Goal: Task Accomplishment & Management: Manage account settings

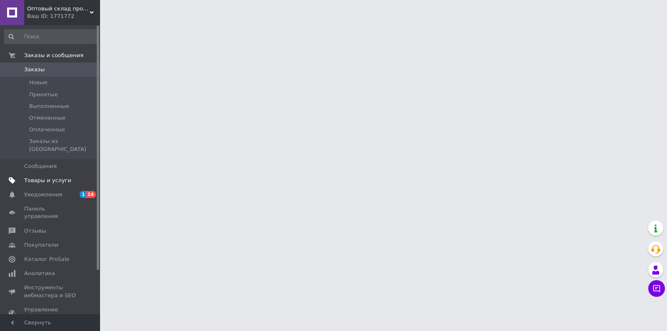
click at [51, 173] on link "Товары и услуги" at bounding box center [51, 180] width 103 height 14
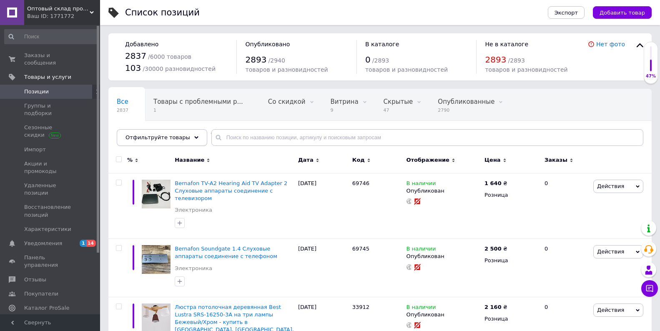
click at [194, 138] on use at bounding box center [196, 137] width 4 height 3
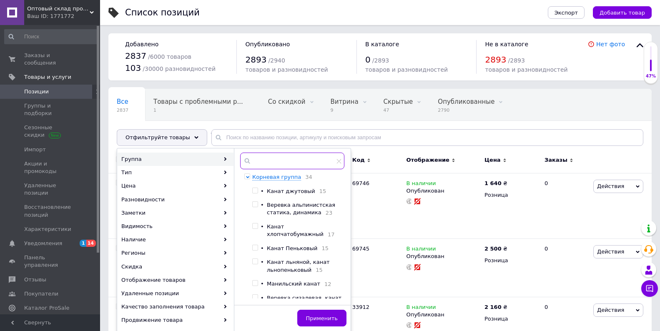
click at [278, 158] on input "text" at bounding box center [292, 161] width 104 height 17
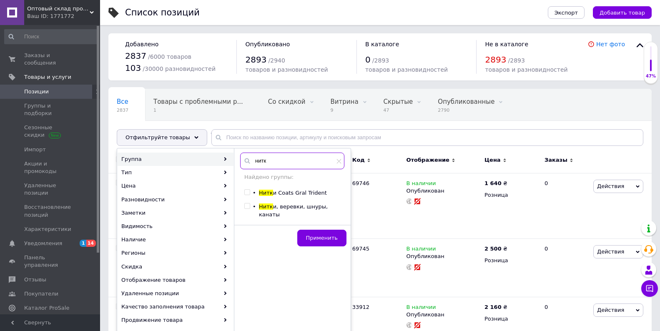
type input "нитк"
click at [247, 192] on input "checkbox" at bounding box center [246, 192] width 5 height 5
checkbox input "true"
click at [318, 230] on button "Применить" at bounding box center [321, 238] width 49 height 17
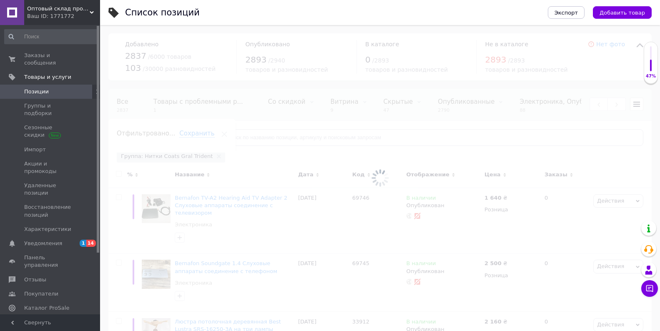
scroll to position [0, 118]
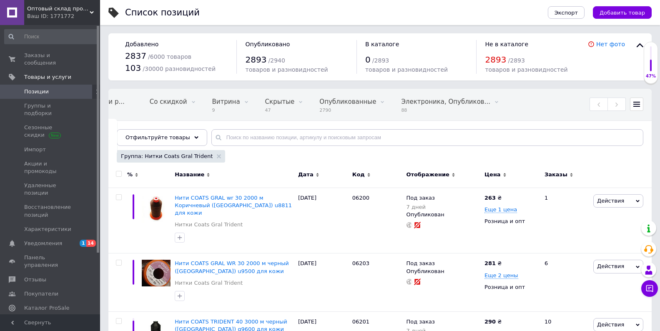
click at [119, 173] on input "checkbox" at bounding box center [118, 173] width 5 height 5
checkbox input "true"
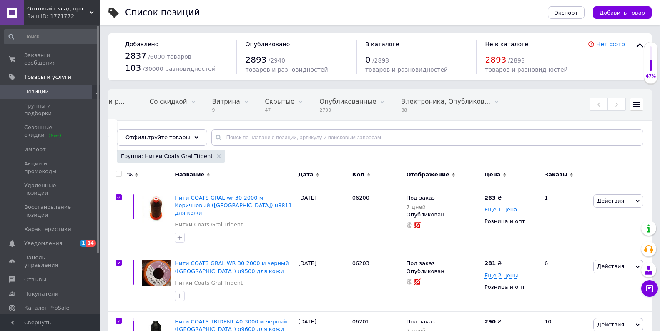
checkbox input "true"
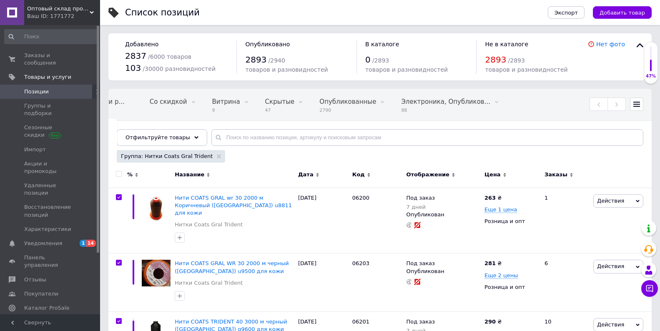
checkbox input "true"
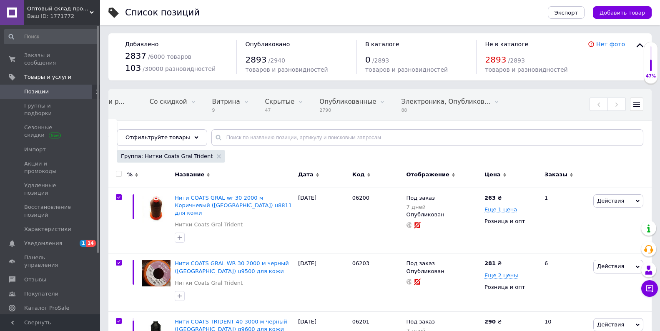
checkbox input "true"
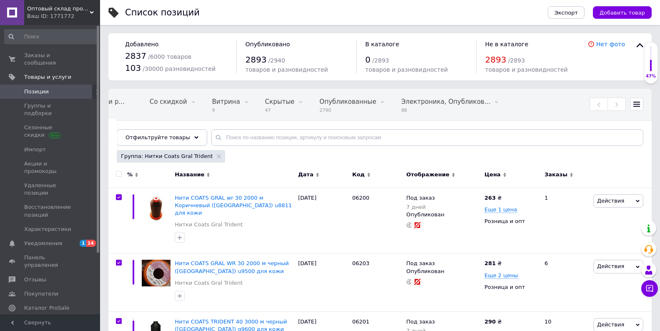
checkbox input "true"
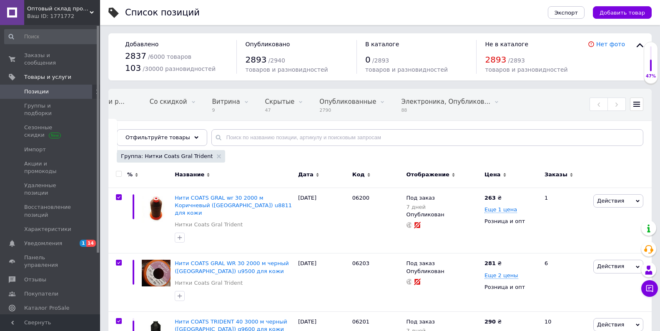
checkbox input "true"
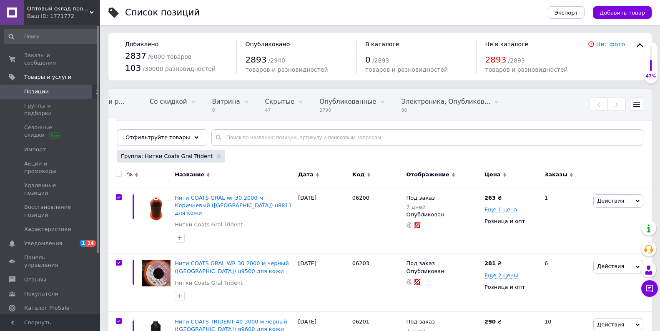
checkbox input "true"
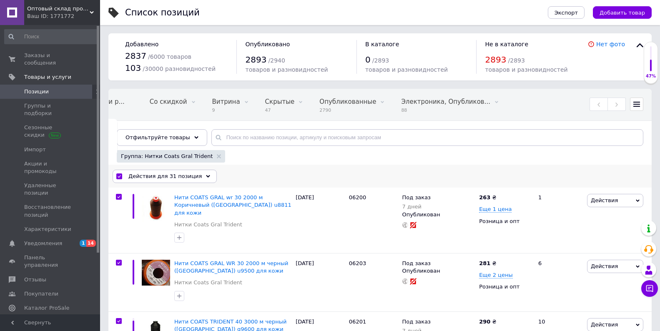
click at [143, 175] on span "Действия для 31 позиция" at bounding box center [164, 177] width 73 height 8
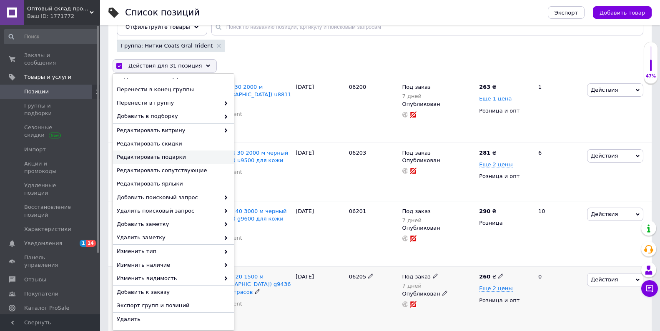
scroll to position [125, 0]
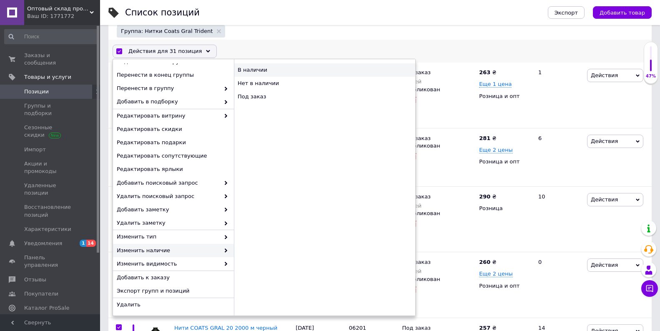
click at [255, 70] on div "В наличии" at bounding box center [324, 69] width 181 height 13
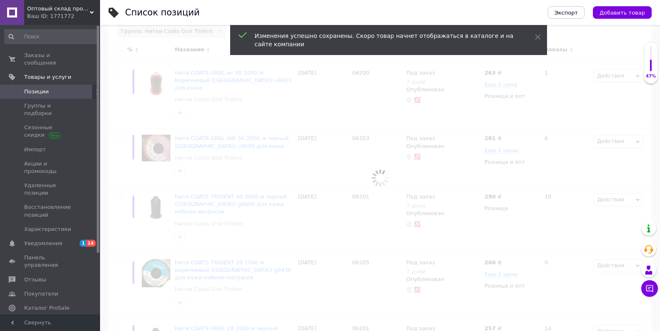
checkbox input "false"
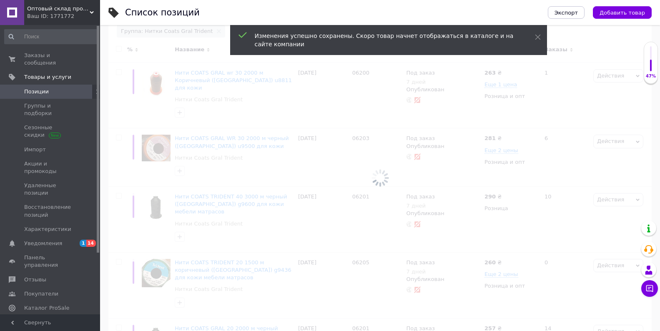
checkbox input "false"
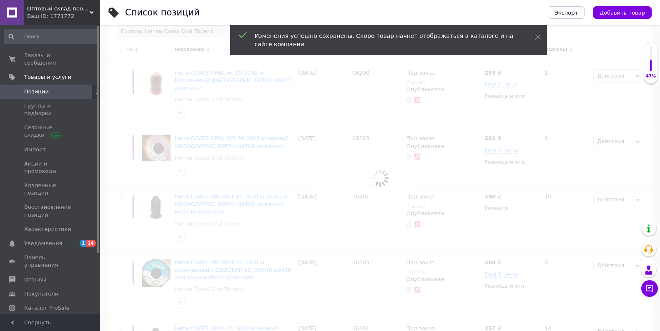
checkbox input "false"
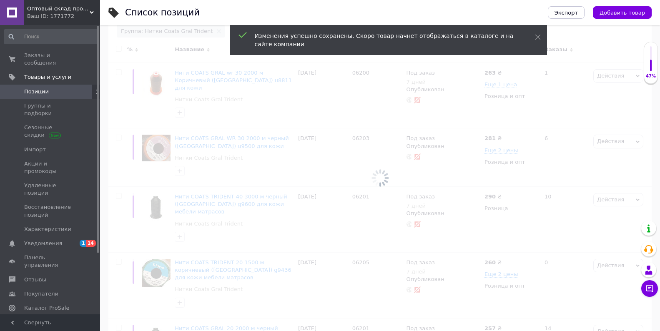
checkbox input "false"
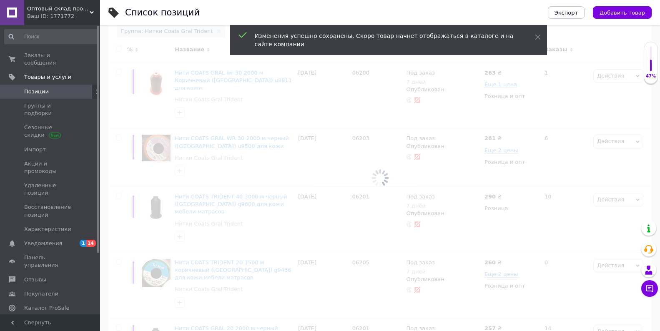
checkbox input "false"
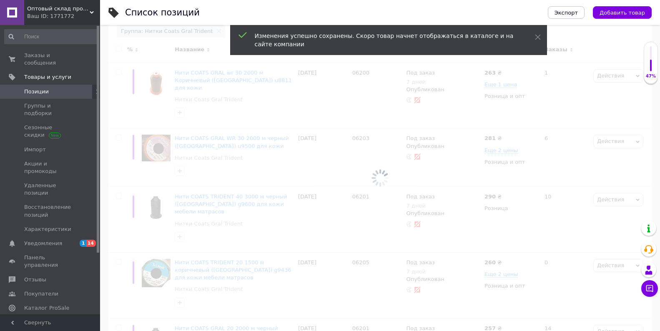
checkbox input "false"
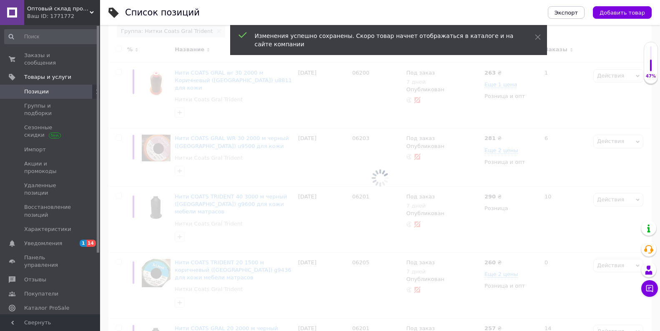
checkbox input "false"
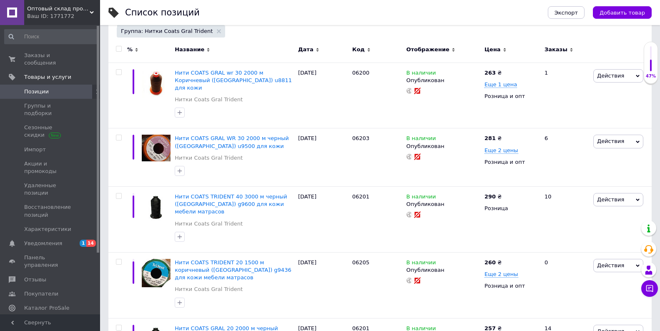
scroll to position [0, 0]
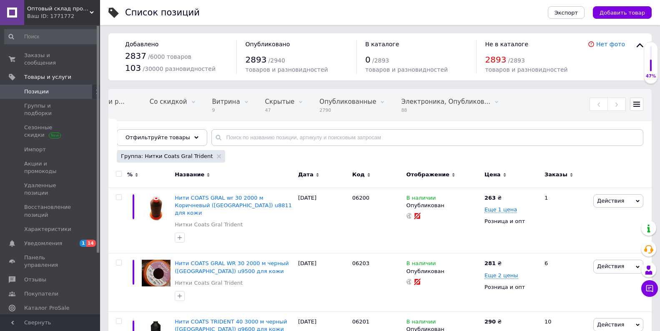
click at [641, 43] on icon at bounding box center [640, 45] width 10 height 10
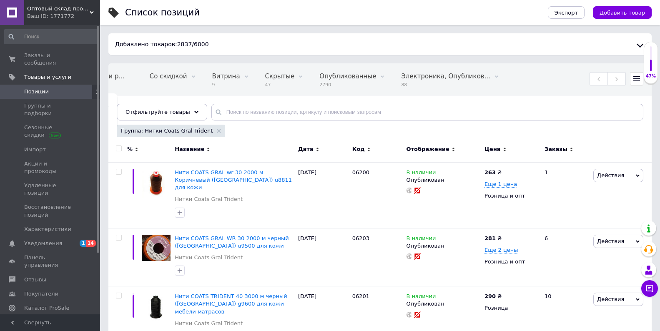
click at [641, 43] on icon at bounding box center [640, 45] width 10 height 10
